Goal: Information Seeking & Learning: Learn about a topic

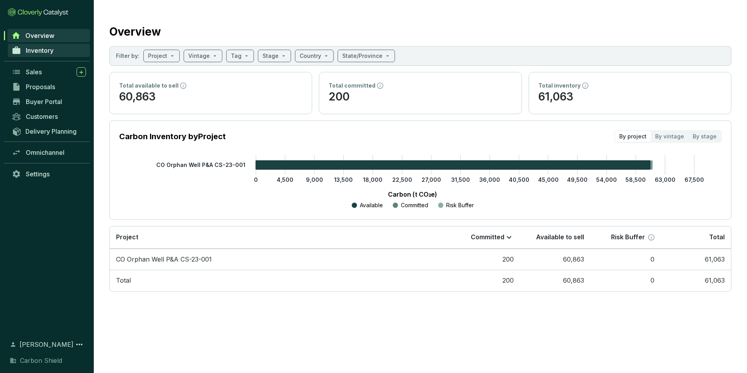
click at [37, 51] on span "Inventory" at bounding box center [40, 51] width 28 height 8
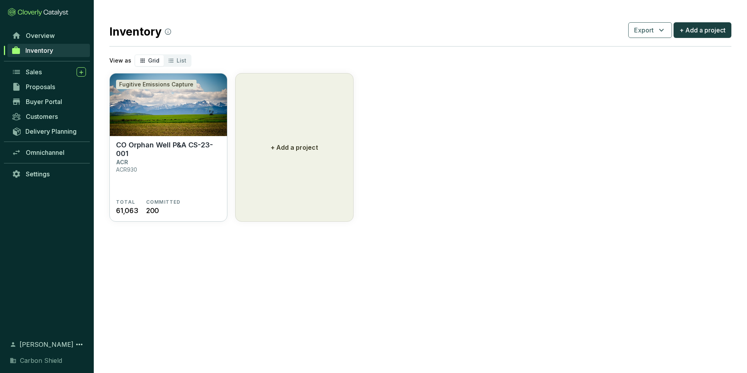
click at [201, 104] on img at bounding box center [168, 104] width 117 height 63
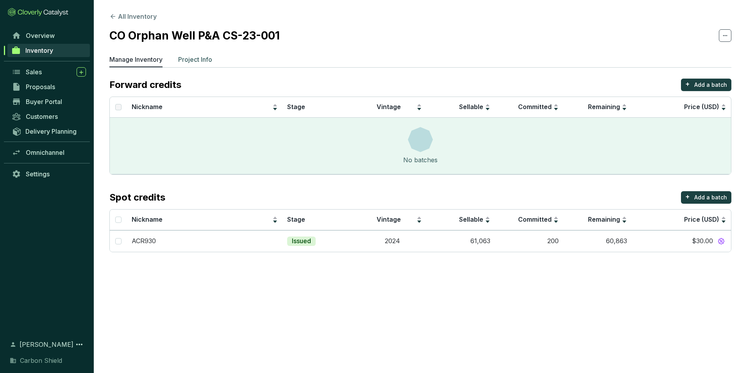
click at [211, 63] on p "Project Info" at bounding box center [195, 59] width 34 height 9
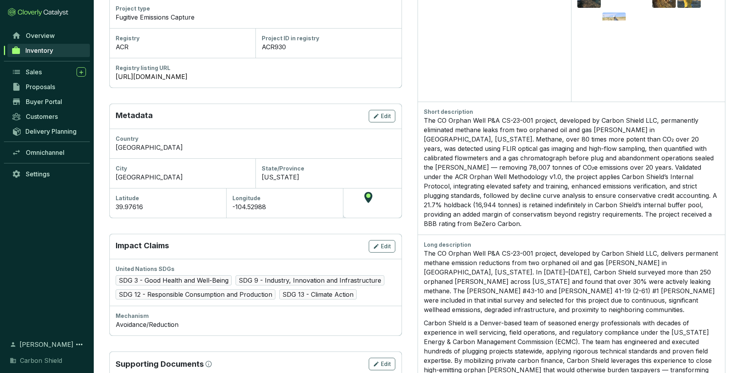
scroll to position [156, 0]
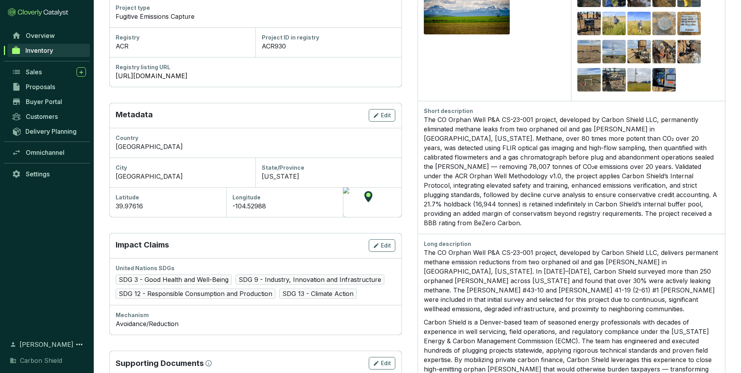
drag, startPoint x: 605, startPoint y: 221, endPoint x: 612, endPoint y: 220, distance: 7.4
click at [605, 221] on div "Short description" at bounding box center [572, 167] width 308 height 133
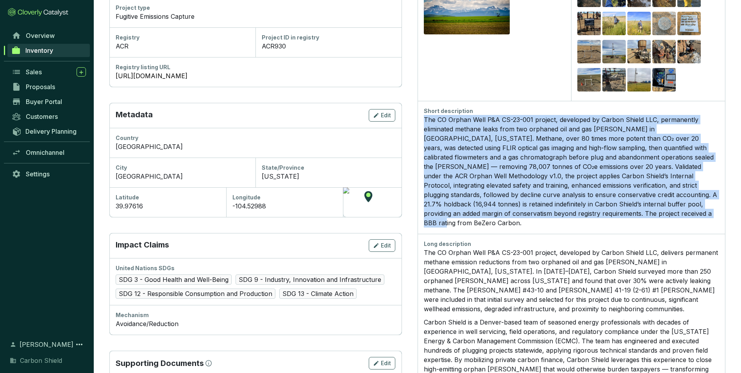
drag, startPoint x: 632, startPoint y: 218, endPoint x: 424, endPoint y: 122, distance: 229.1
click at [424, 122] on div "The CO Orphan Well P&A CS-23-001 project, developed by Carbon Shield LLC, perma…" at bounding box center [571, 171] width 295 height 113
copy div "The CO Orphan Well P&A CS-23-001 project, developed by Carbon Shield LLC, perma…"
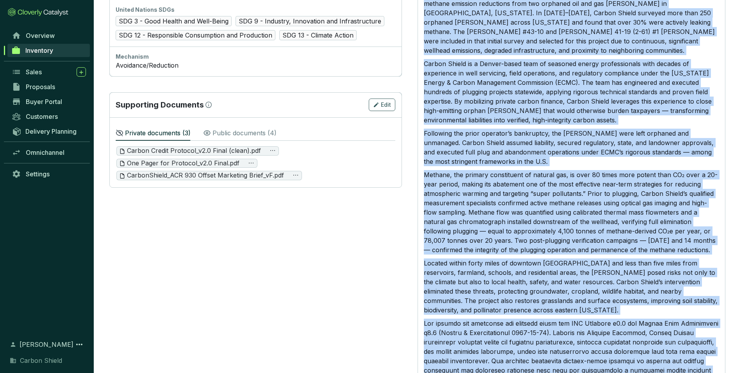
scroll to position [365, 0]
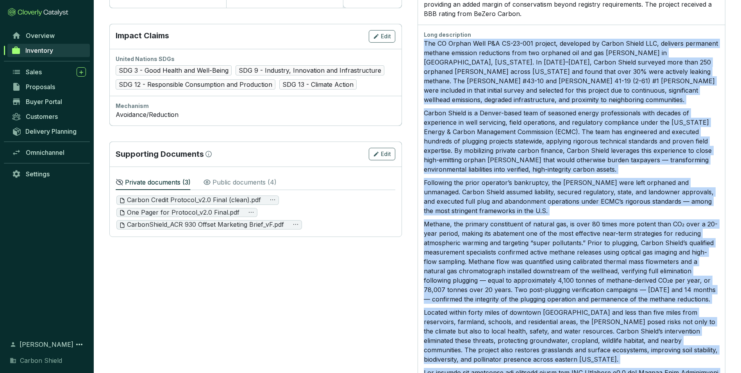
drag, startPoint x: 451, startPoint y: 317, endPoint x: 420, endPoint y: 35, distance: 283.1
click at [420, 35] on div "Long description The CO Orphan Well P&A CS-23-001 project, developed by Carbon …" at bounding box center [572, 302] width 308 height 554
copy div "Lor IP Dolors Amet C&A EL-07-334 seddoei, temporinc ut Labore Etdolo MAG, aliqu…"
drag, startPoint x: 581, startPoint y: 85, endPoint x: 528, endPoint y: 83, distance: 52.8
click at [581, 85] on p "The CO Orphan Well P&A CS-23-001 project, developed by Carbon Shield LLC, deliv…" at bounding box center [571, 72] width 295 height 66
